Goal: Navigation & Orientation: Find specific page/section

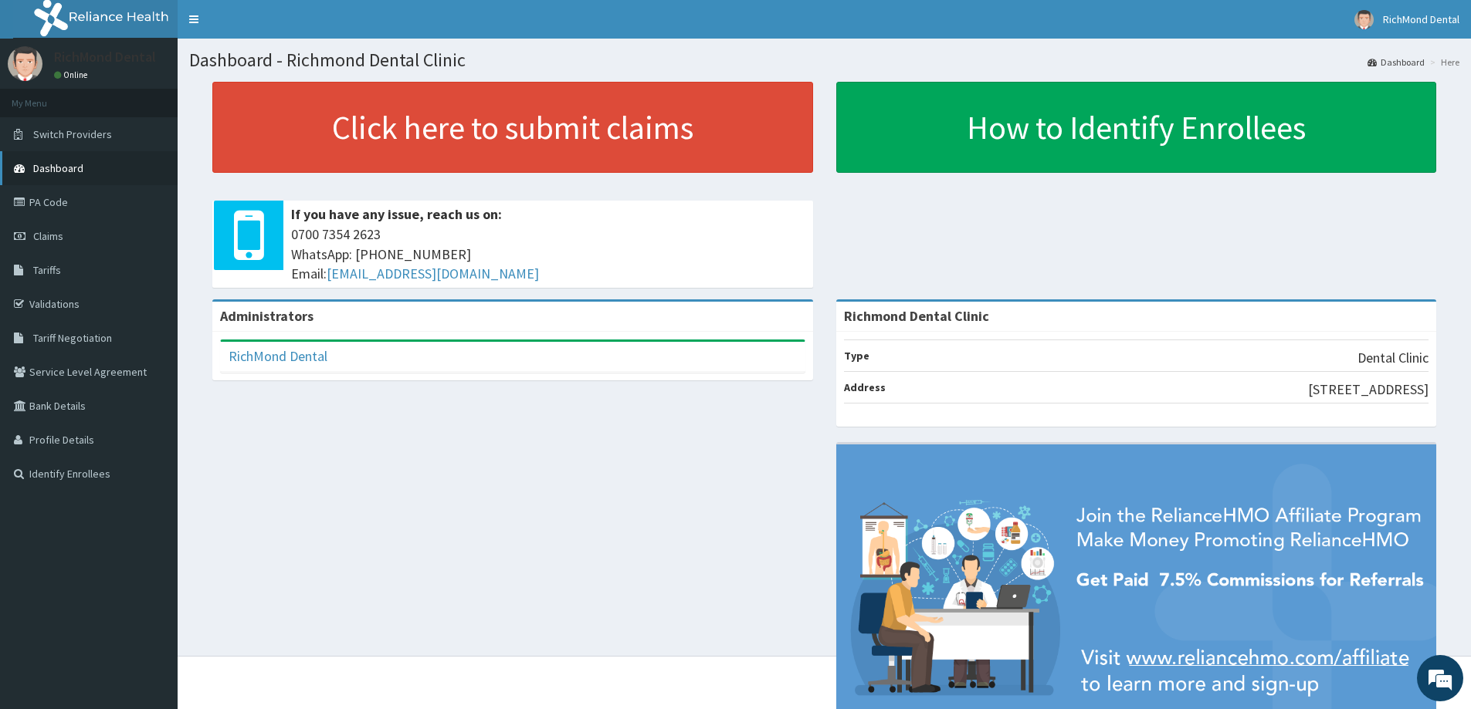
click at [56, 167] on span "Dashboard" at bounding box center [58, 168] width 50 height 14
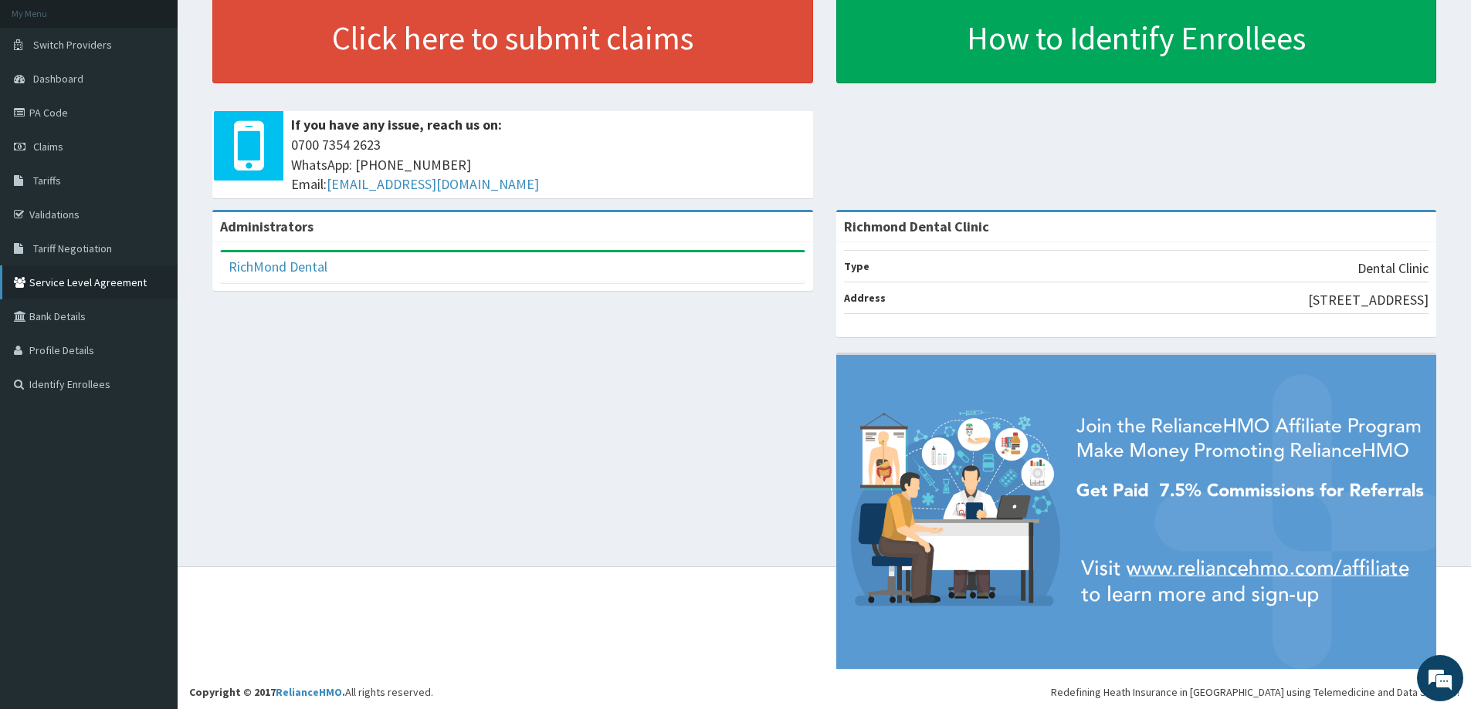
scroll to position [92, 0]
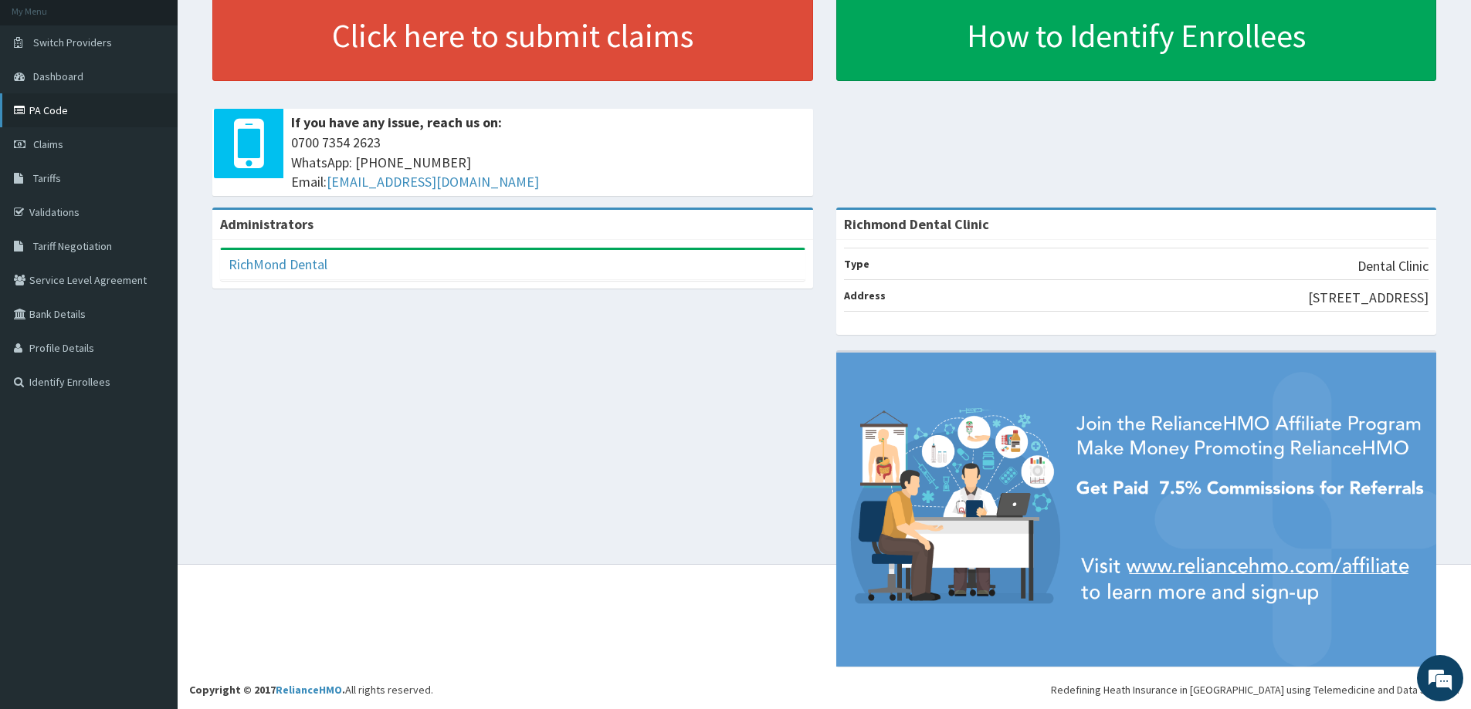
click at [49, 112] on link "PA Code" at bounding box center [89, 110] width 178 height 34
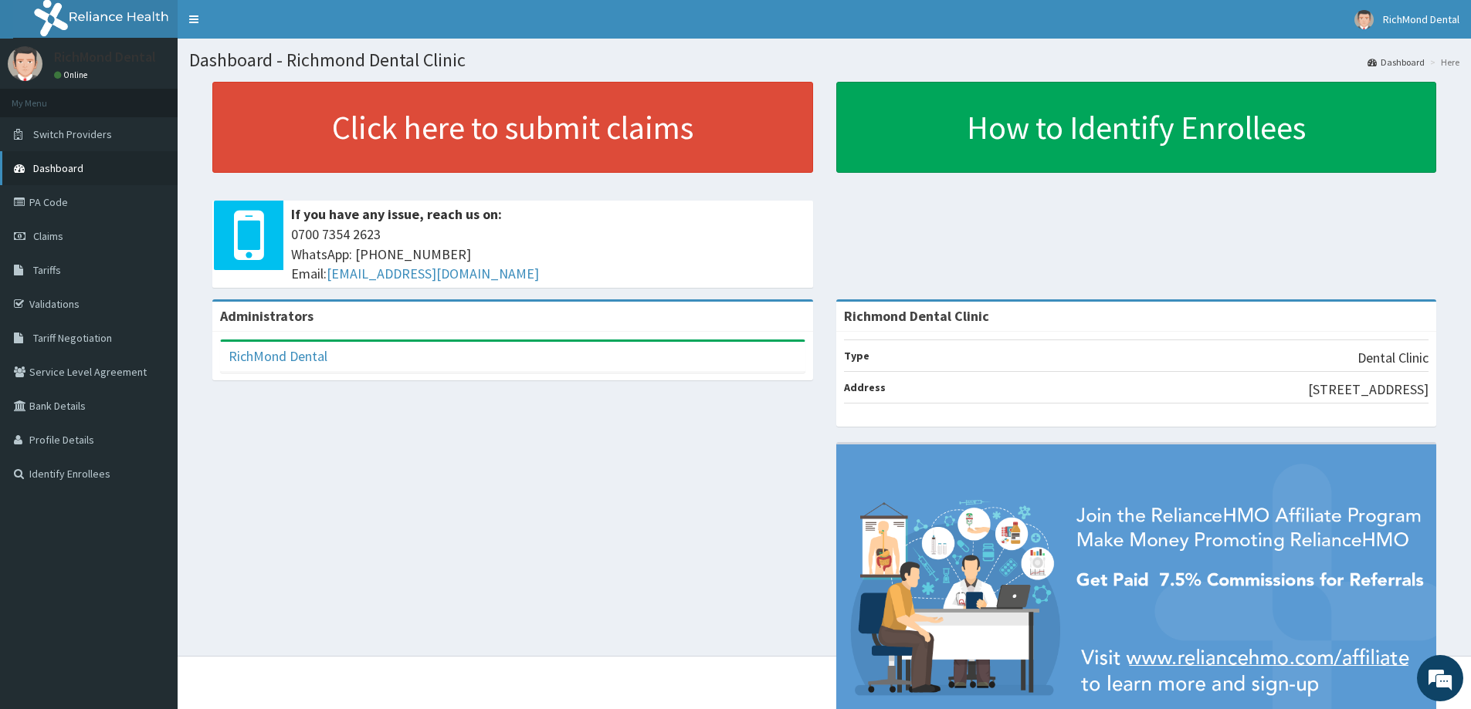
click at [63, 164] on span "Dashboard" at bounding box center [58, 168] width 50 height 14
